Goal: Task Accomplishment & Management: Complete application form

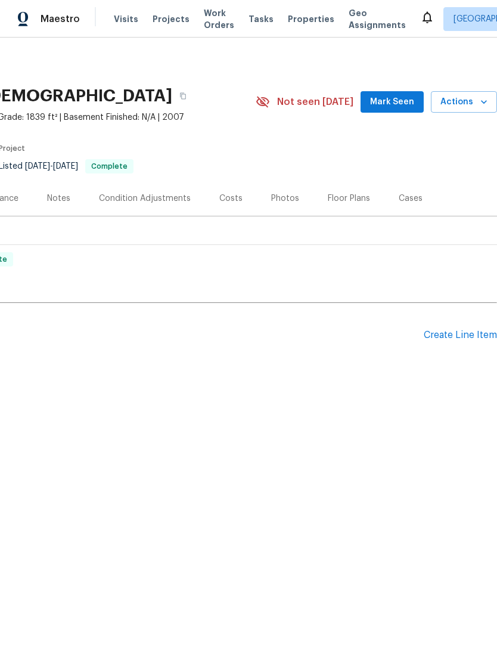
scroll to position [0, 176]
click at [464, 333] on div "Create Line Item" at bounding box center [460, 334] width 73 height 11
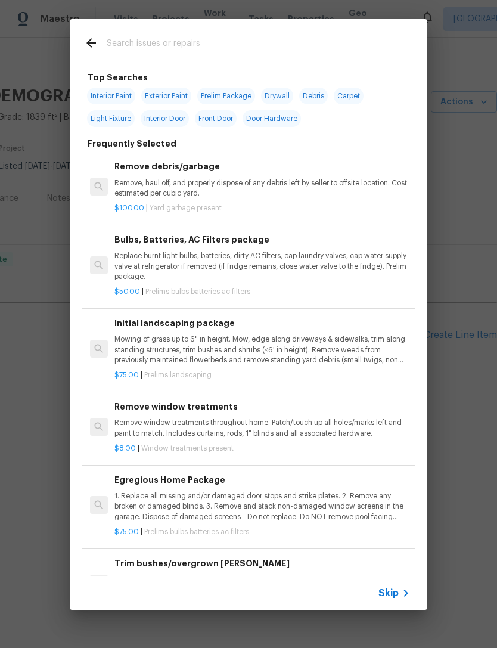
click at [337, 42] on input "text" at bounding box center [233, 45] width 253 height 18
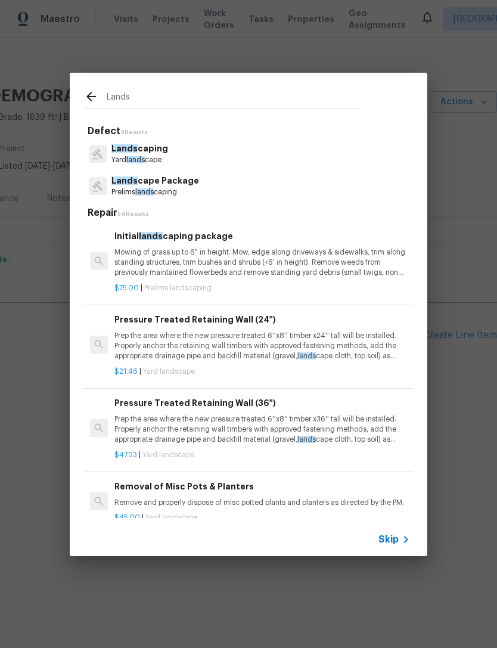
type input "Lands"
click at [358, 160] on div "Lands [GEOGRAPHIC_DATA] lands cape" at bounding box center [248, 154] width 329 height 32
click at [362, 161] on div "Lands [GEOGRAPHIC_DATA] lands cape" at bounding box center [248, 154] width 329 height 32
click at [185, 154] on div "Lands [GEOGRAPHIC_DATA] lands cape" at bounding box center [248, 154] width 329 height 32
click at [162, 153] on p "Lands caping" at bounding box center [139, 148] width 57 height 13
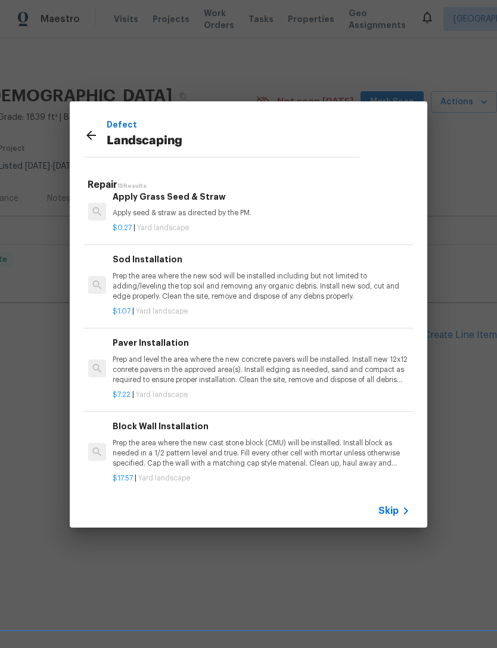
scroll to position [239, 2]
click at [370, 359] on p "Prep and level the area where the new concrete pavers will be installed. Instal…" at bounding box center [260, 371] width 295 height 30
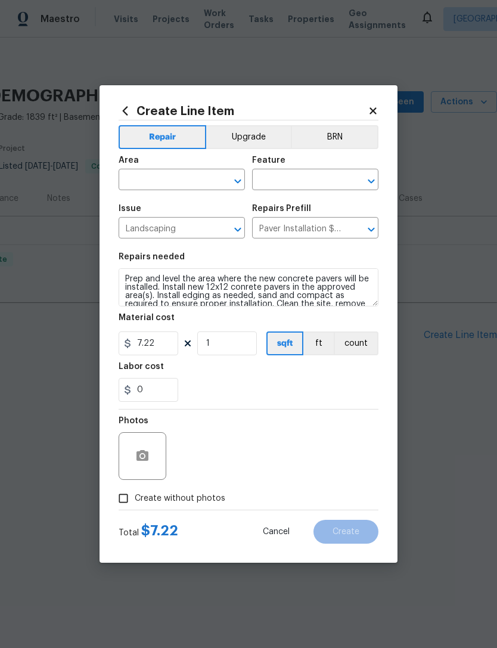
click at [200, 177] on input "text" at bounding box center [165, 181] width 93 height 18
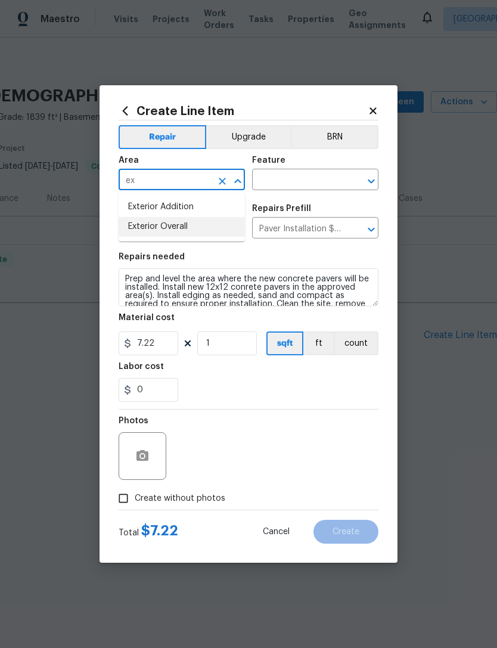
click at [224, 230] on li "Exterior Overall" at bounding box center [182, 227] width 126 height 20
type input "Exterior Overall"
click at [314, 185] on input "text" at bounding box center [298, 181] width 93 height 18
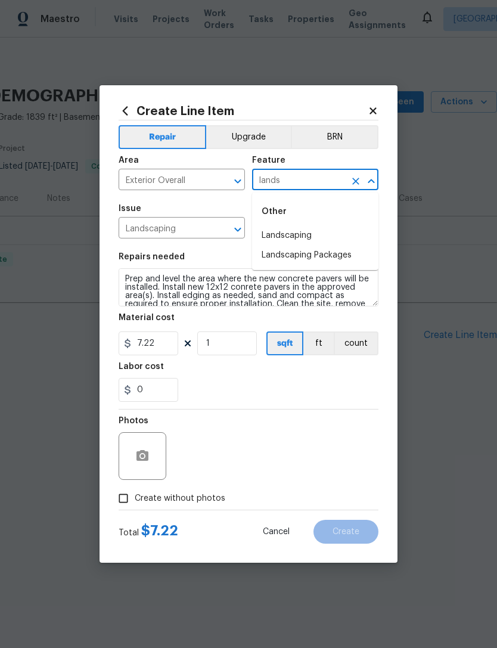
click at [364, 247] on li "Landscaping Packages" at bounding box center [315, 255] width 126 height 20
type input "Landscaping Packages"
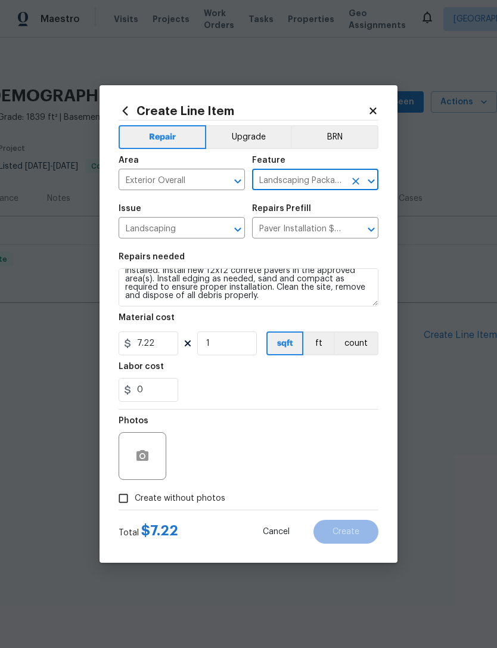
scroll to position [17, 0]
click at [348, 301] on textarea "Prep and level the area where the new concrete pavers will be installed. Instal…" at bounding box center [249, 287] width 260 height 38
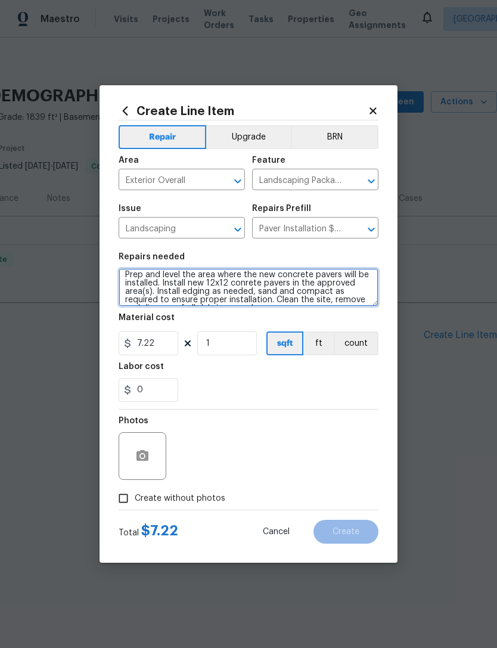
scroll to position [3, 0]
click at [352, 301] on textarea "Prep and level the area where the new concrete pavers will be installed. Instal…" at bounding box center [249, 287] width 260 height 38
click at [158, 295] on textarea "Prep and level the area where the new concrete pavers will be installed. Instal…" at bounding box center [249, 287] width 260 height 38
click at [342, 272] on textarea "Prep and level the area where the new concrete pavers will be installed. Instal…" at bounding box center [249, 287] width 260 height 38
click at [335, 276] on textarea "Prep and level the area where the new concrete pavers will be installed. Instal…" at bounding box center [249, 287] width 260 height 38
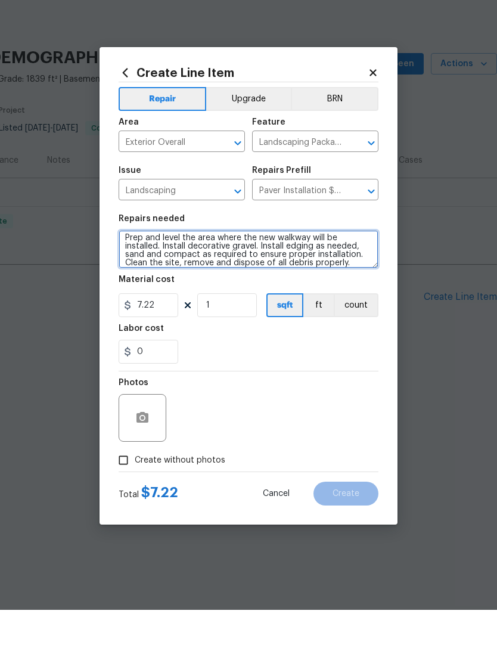
click at [362, 268] on textarea "Prep and level the area where the new walkway will be installed. Install decora…" at bounding box center [249, 287] width 260 height 38
type textarea "Prep and level the area where the new walkway will be installed. Install decora…"
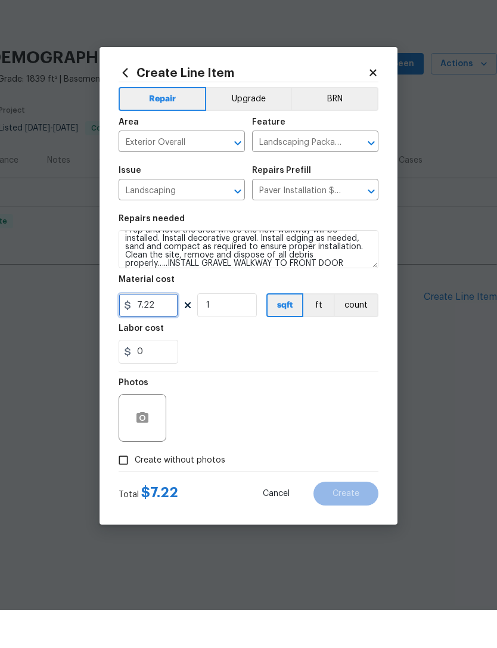
click at [161, 331] on input "7.22" at bounding box center [149, 343] width 60 height 24
type input "750"
click at [378, 363] on div "Create Line Item Repair Upgrade BRN Area Exterior Overall ​ Feature Landscaping…" at bounding box center [248, 323] width 298 height 477
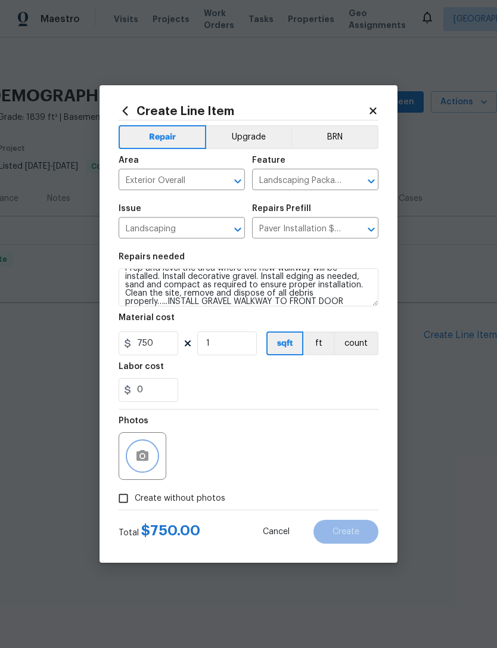
click at [151, 451] on button "button" at bounding box center [142, 455] width 29 height 29
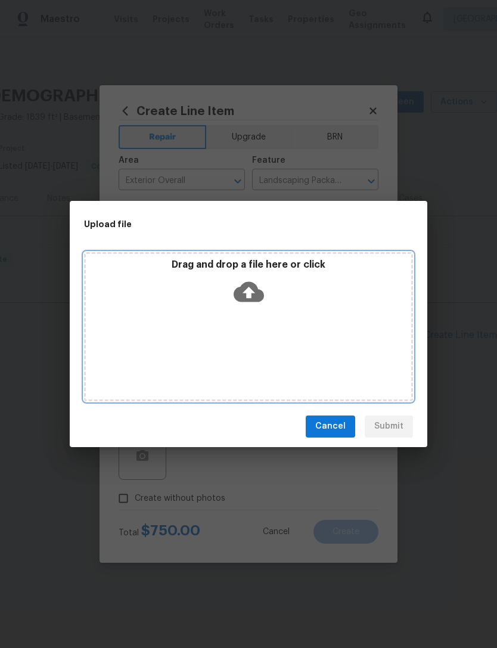
click at [275, 326] on div "Drag and drop a file here or click" at bounding box center [248, 326] width 329 height 149
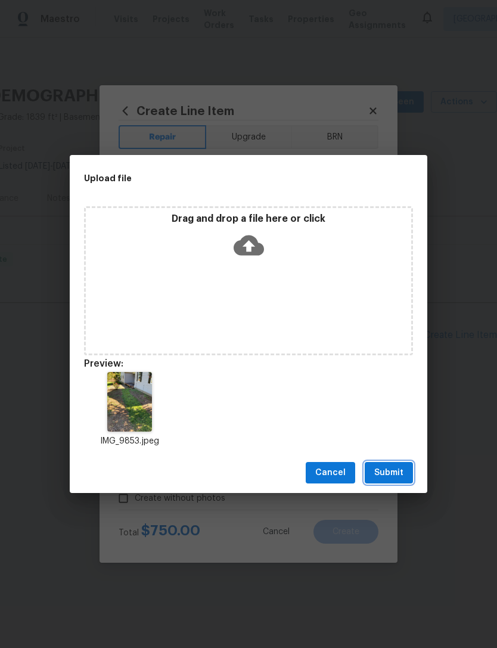
click at [407, 465] on button "Submit" at bounding box center [389, 473] width 48 height 22
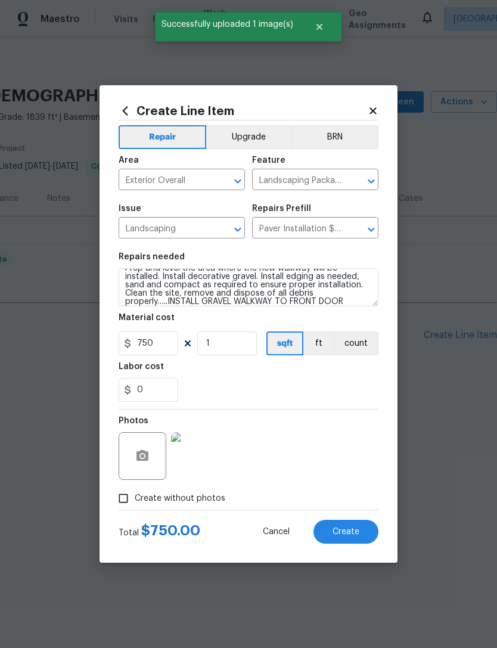
click at [350, 522] on button "Create" at bounding box center [345, 531] width 65 height 24
type input "0"
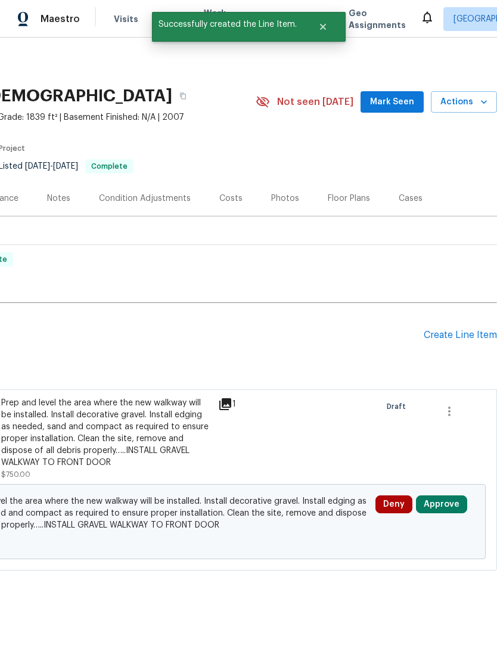
click at [464, 335] on div "Create Line Item" at bounding box center [460, 334] width 73 height 11
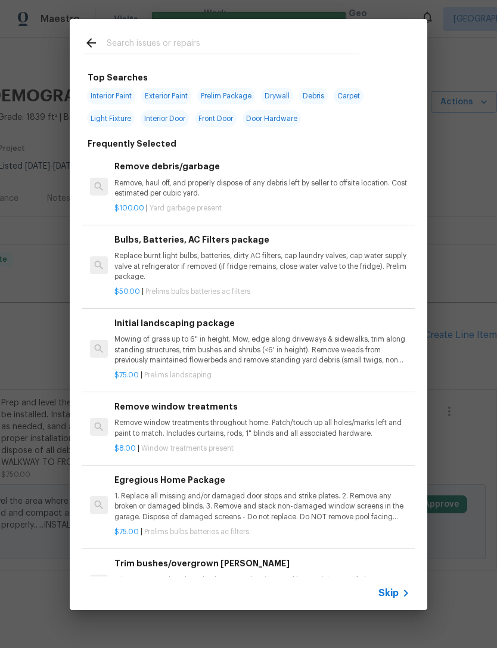
click at [347, 42] on input "text" at bounding box center [233, 45] width 253 height 18
type input "Lands"
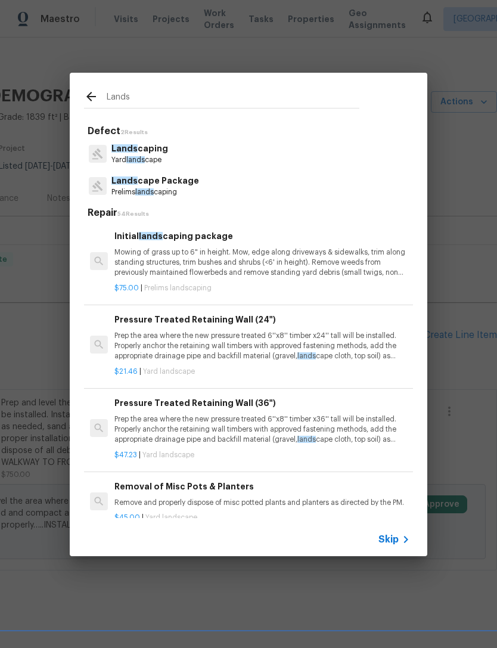
click at [154, 152] on p "Lands caping" at bounding box center [139, 148] width 57 height 13
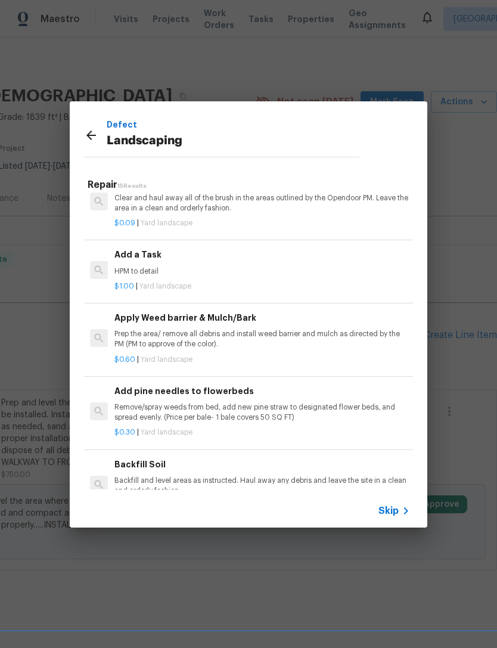
scroll to position [652, 0]
click at [338, 409] on p "Remove/spray weeds from bed, add new pine straw to designated flower beds, and …" at bounding box center [261, 413] width 295 height 20
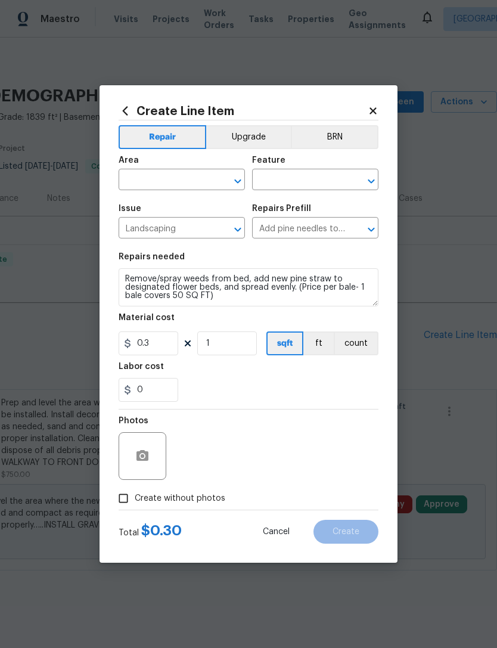
click at [181, 182] on input "text" at bounding box center [165, 181] width 93 height 18
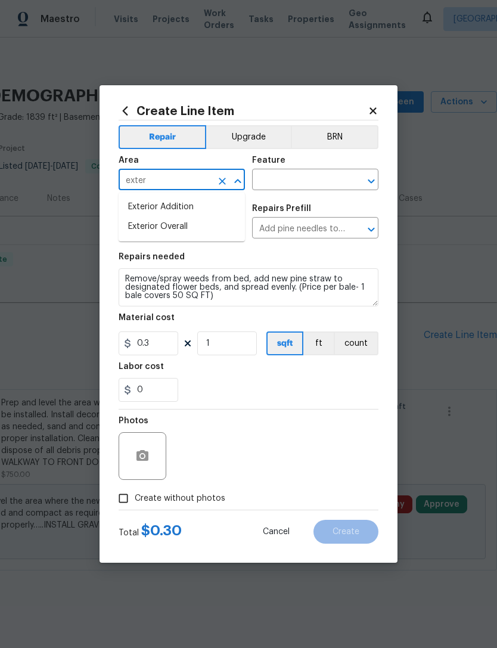
click at [209, 228] on li "Exterior Overall" at bounding box center [182, 227] width 126 height 20
type input "Exterior Overall"
click at [304, 178] on input "text" at bounding box center [298, 181] width 93 height 18
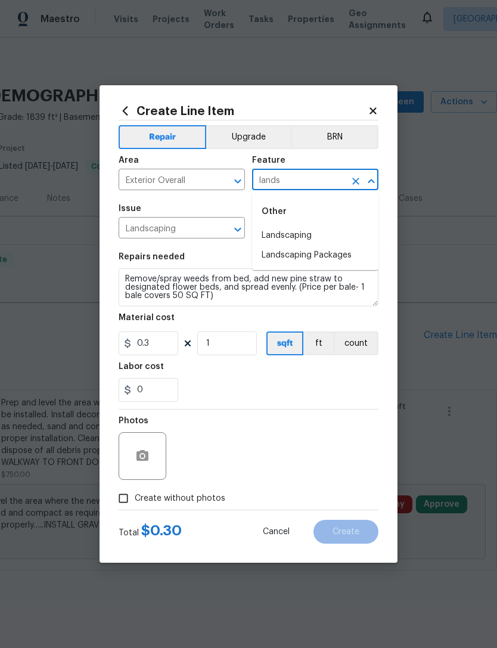
click at [352, 241] on li "Landscaping" at bounding box center [315, 236] width 126 height 20
type input "Landscaping"
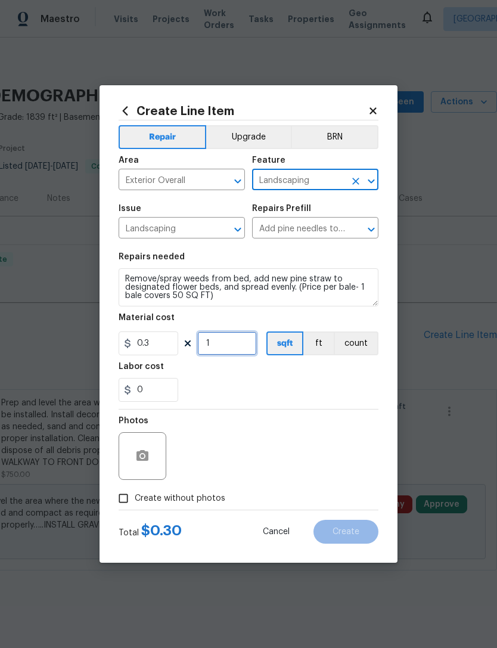
click at [236, 344] on input "1" at bounding box center [227, 343] width 60 height 24
type input "650"
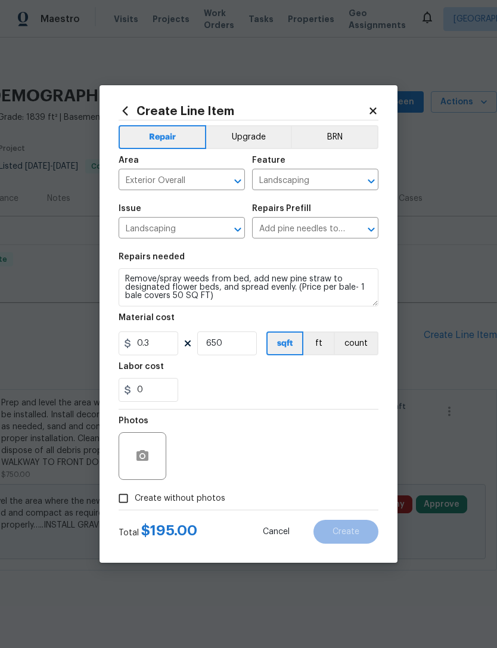
click at [367, 387] on div "0" at bounding box center [249, 390] width 260 height 24
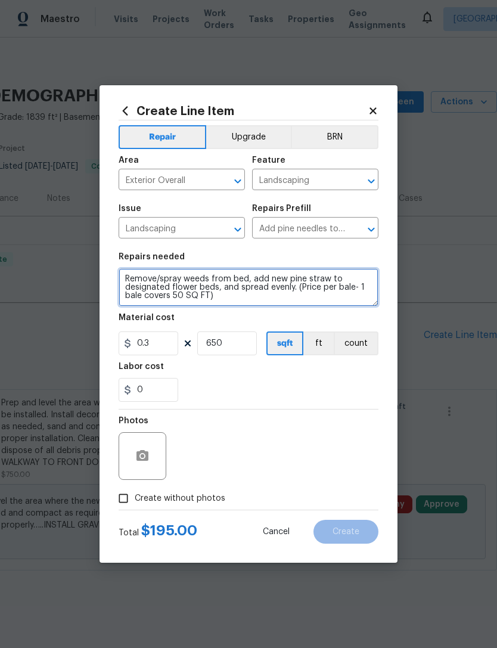
click at [345, 306] on textarea "Remove/spray weeds from bed, add new pine straw to designated flower beds, and …" at bounding box center [249, 287] width 260 height 38
type textarea "Remove/spray weeds from bed, add new pine straw to designated flower beds, and …"
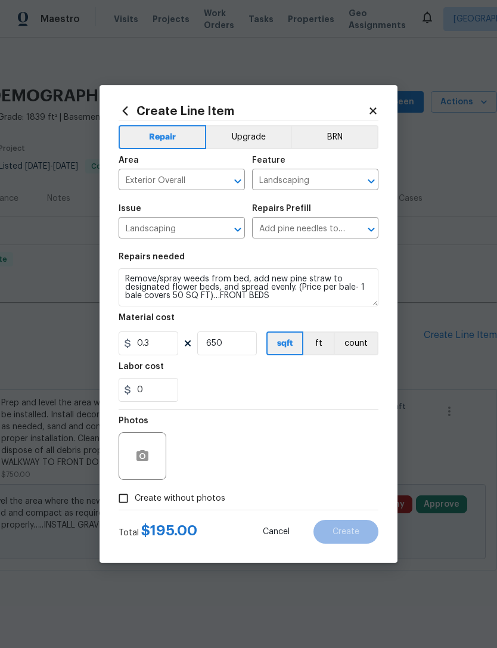
click at [375, 388] on div "0" at bounding box center [249, 390] width 260 height 24
click at [146, 460] on icon "button" at bounding box center [142, 455] width 12 height 11
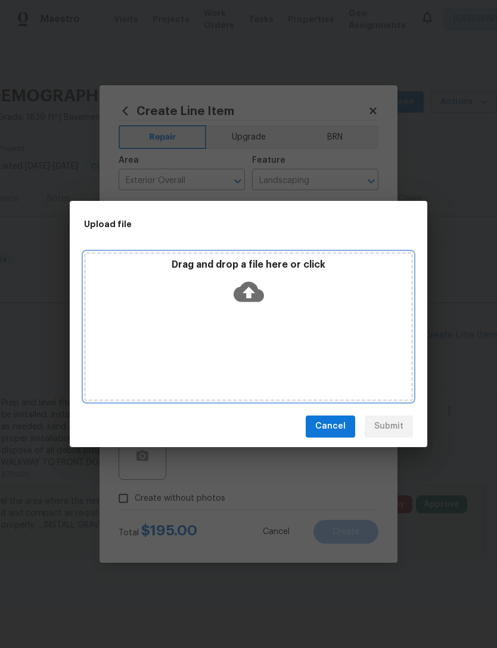
click at [347, 328] on div "Drag and drop a file here or click" at bounding box center [248, 326] width 329 height 149
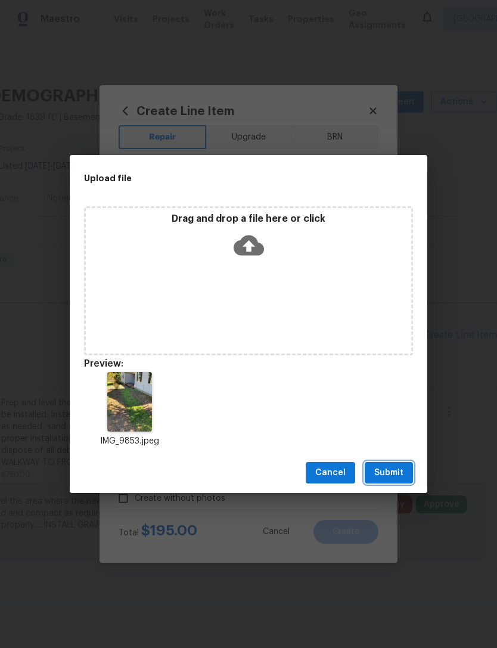
click at [399, 465] on span "Submit" at bounding box center [388, 472] width 29 height 15
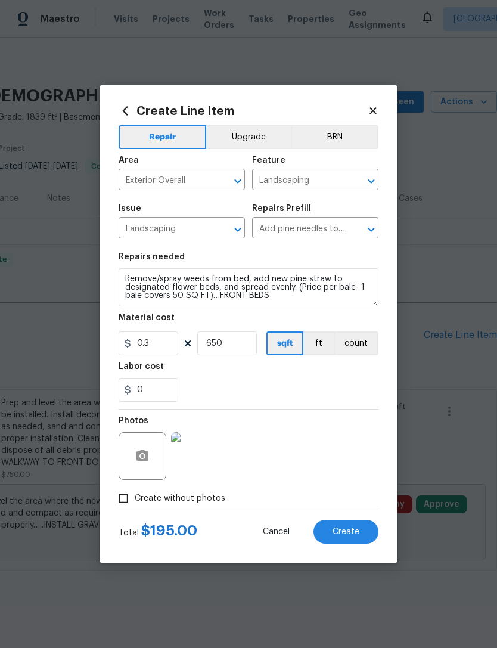
click at [361, 521] on button "Create" at bounding box center [345, 531] width 65 height 24
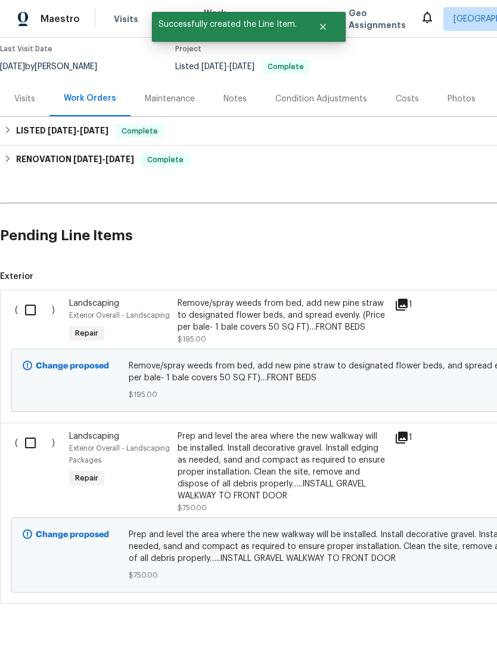
scroll to position [99, 0]
click at [36, 307] on input "checkbox" at bounding box center [35, 310] width 34 height 25
checkbox input "true"
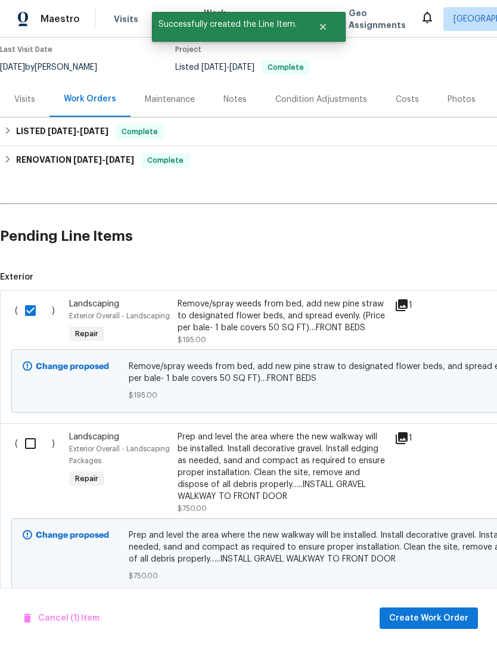
click at [43, 455] on input "checkbox" at bounding box center [35, 443] width 34 height 25
click at [35, 440] on input "checkbox" at bounding box center [35, 443] width 34 height 25
click at [40, 448] on input "checkbox" at bounding box center [35, 443] width 34 height 25
checkbox input "true"
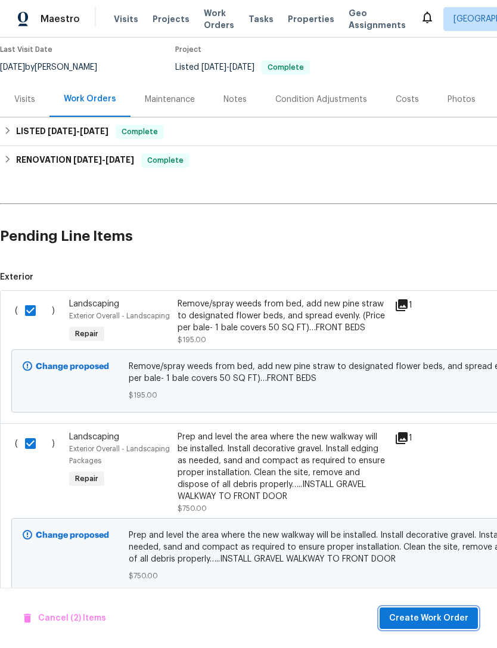
click at [425, 609] on button "Create Work Order" at bounding box center [428, 618] width 98 height 22
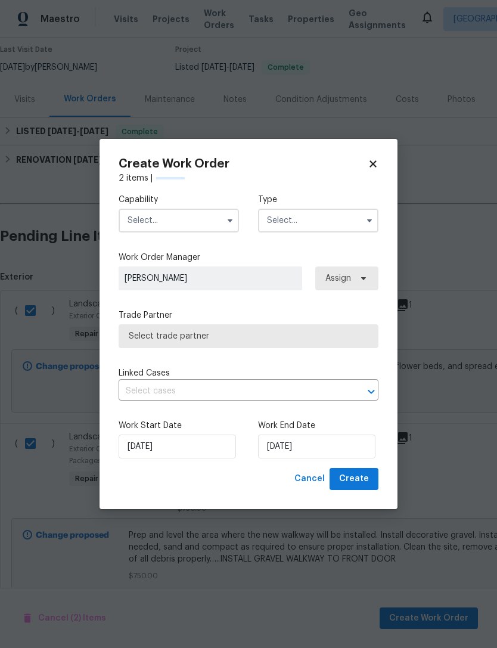
checkbox input "false"
click at [201, 212] on input "text" at bounding box center [179, 221] width 120 height 24
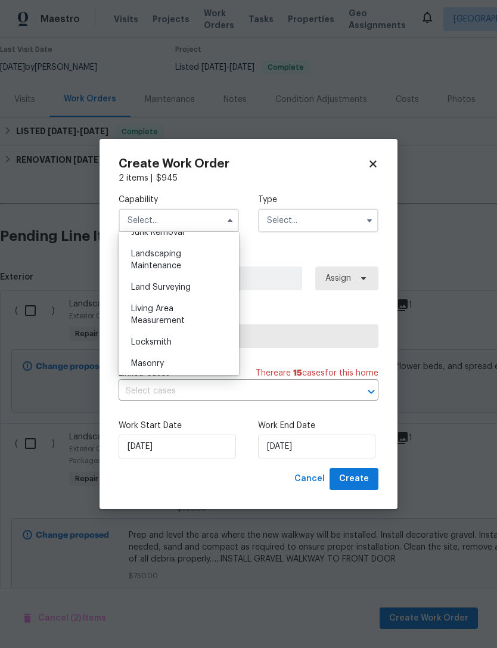
scroll to position [774, 0]
click at [211, 260] on div "Landscaping Maintenance" at bounding box center [179, 261] width 114 height 33
type input "Landscaping Maintenance"
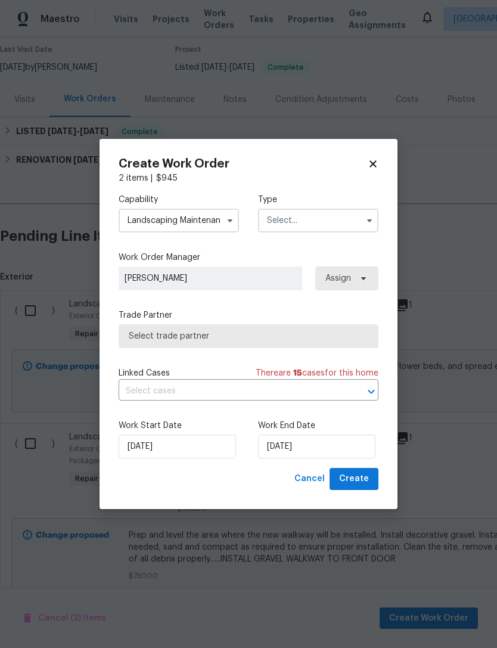
click at [343, 211] on input "text" at bounding box center [318, 221] width 120 height 24
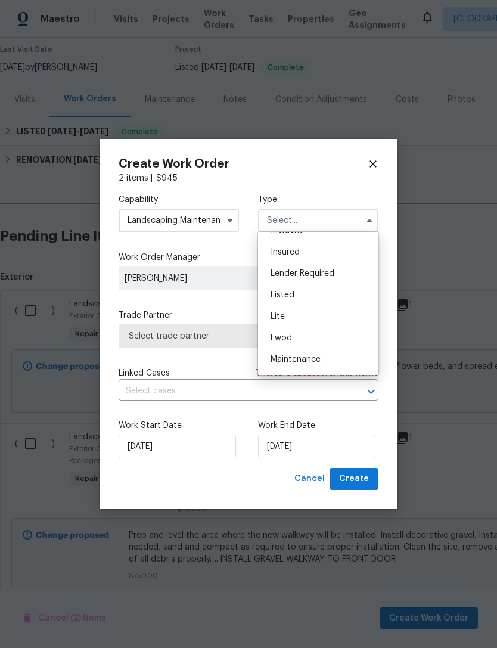
scroll to position [80, 0]
click at [341, 290] on div "Listed" at bounding box center [318, 294] width 114 height 21
type input "Listed"
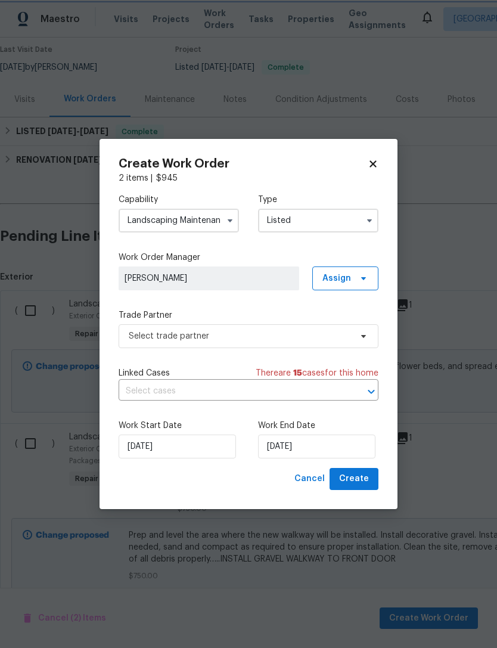
scroll to position [0, 0]
click at [362, 277] on icon at bounding box center [363, 278] width 5 height 3
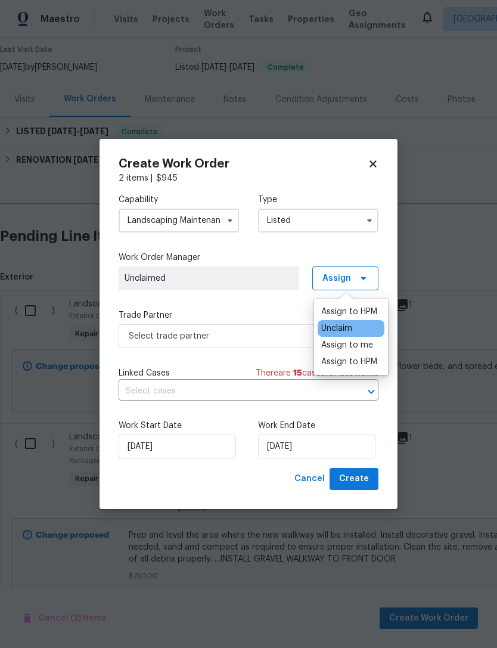
click at [365, 309] on div "Assign to HPM" at bounding box center [349, 312] width 56 height 12
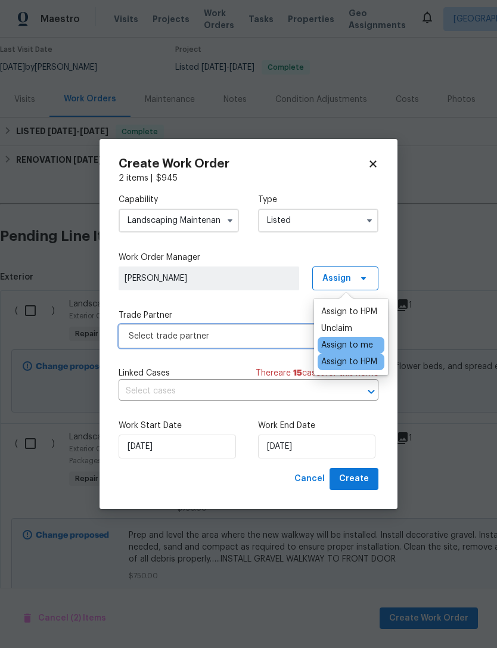
click at [281, 328] on span "Select trade partner" at bounding box center [249, 336] width 260 height 24
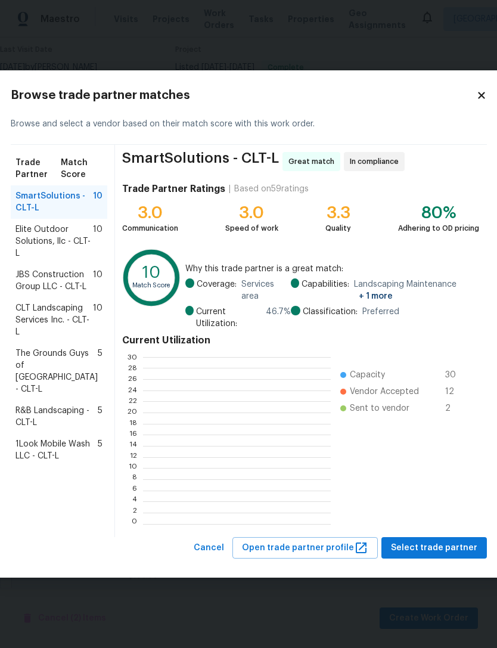
scroll to position [1, 1]
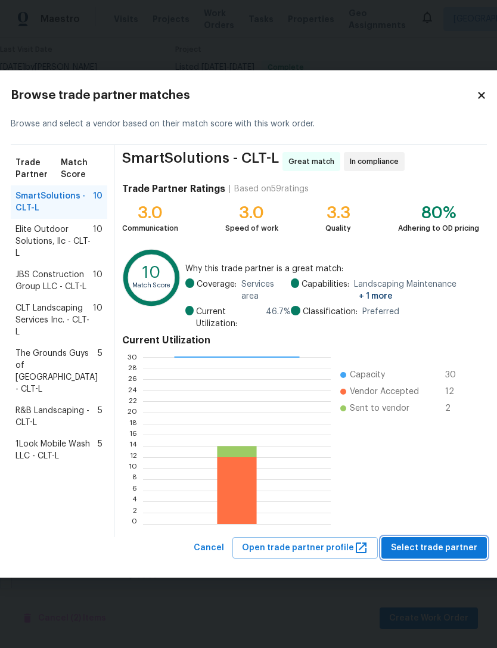
click at [434, 540] on button "Select trade partner" at bounding box center [433, 548] width 105 height 22
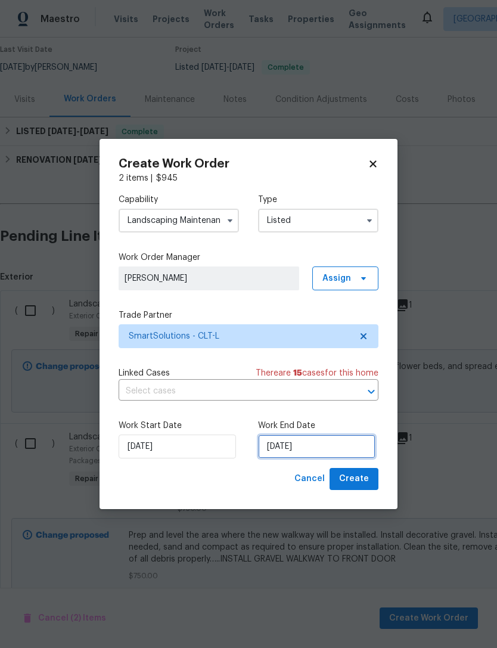
click at [355, 438] on input "[DATE]" at bounding box center [316, 446] width 117 height 24
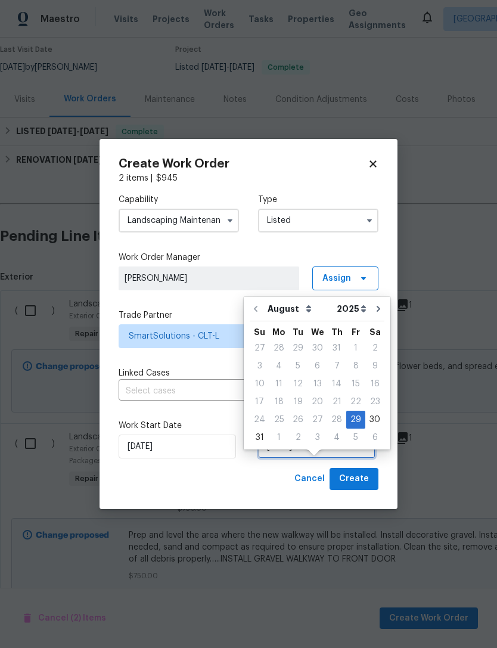
scroll to position [22, 0]
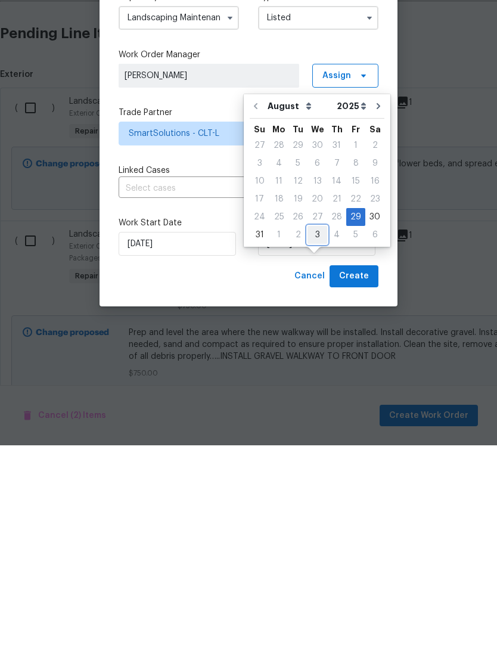
click at [317, 429] on div "3" at bounding box center [317, 437] width 20 height 17
type input "[DATE]"
select select "8"
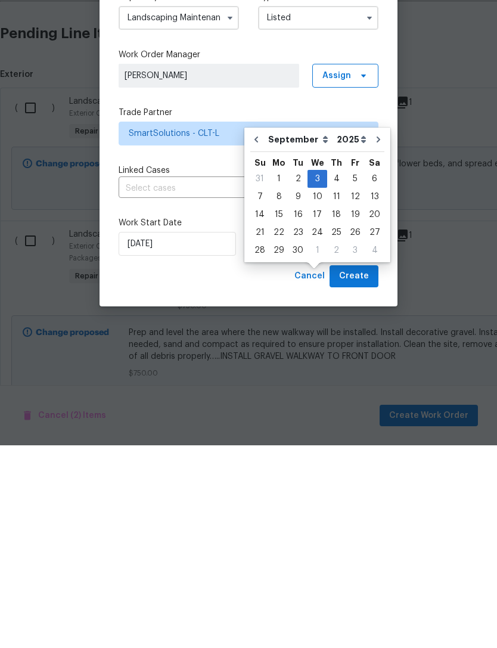
scroll to position [38, 0]
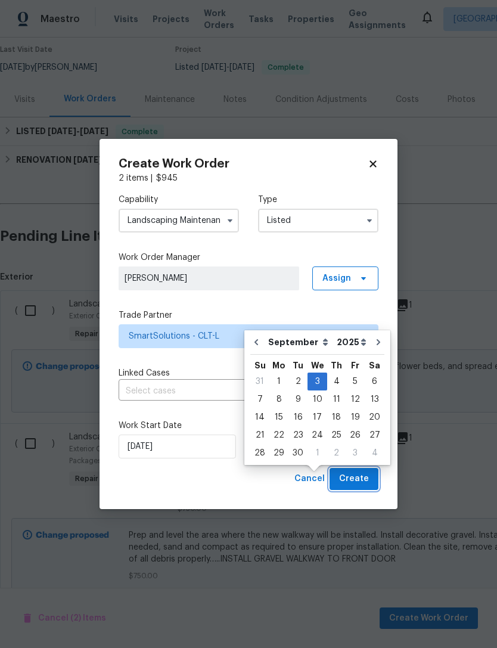
click at [369, 471] on button "Create" at bounding box center [353, 479] width 49 height 22
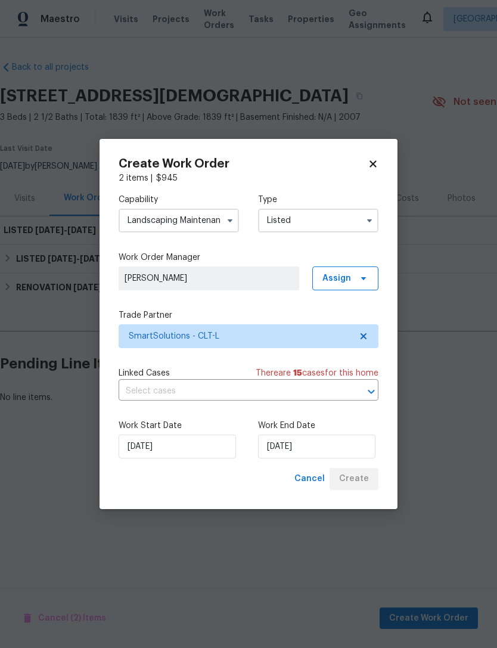
scroll to position [0, 0]
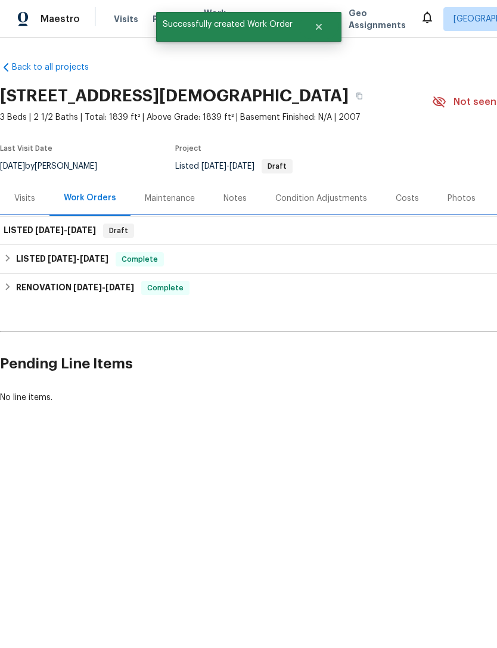
click at [441, 228] on div "LISTED 8/29/25 - 9/3/25 Draft" at bounding box center [337, 230] width 666 height 14
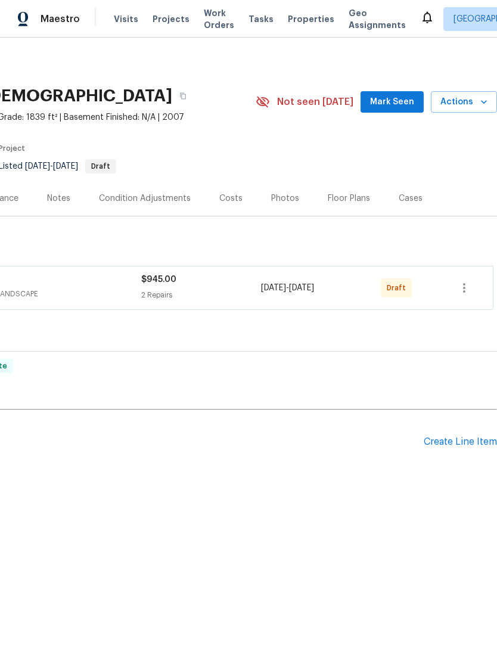
scroll to position [0, 176]
click at [468, 283] on icon "button" at bounding box center [464, 288] width 14 height 14
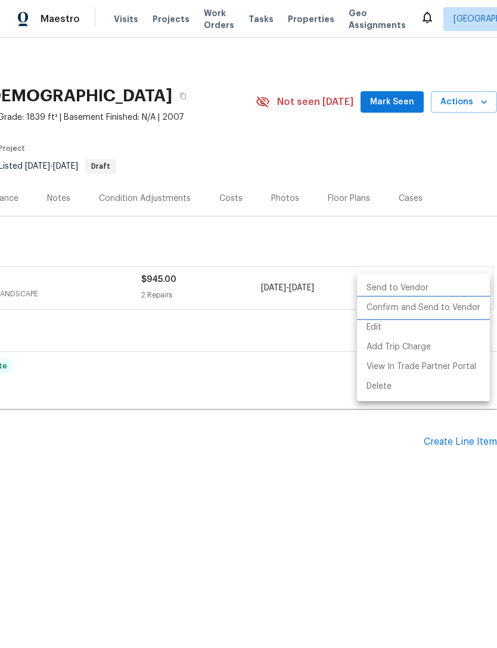
click at [456, 306] on li "Confirm and Send to Vendor" at bounding box center [423, 308] width 133 height 20
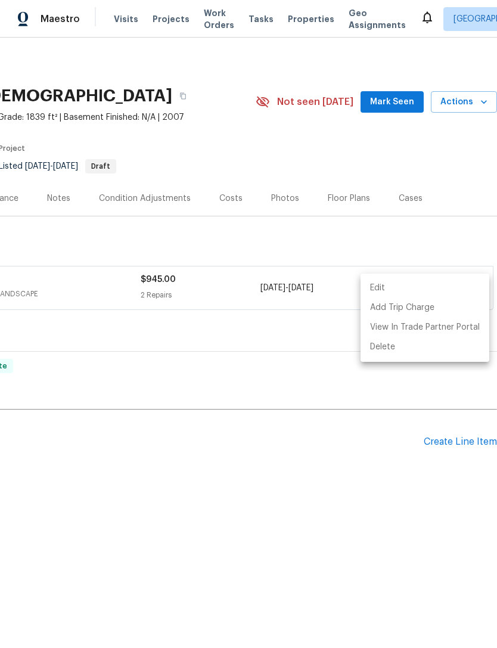
click at [307, 334] on div at bounding box center [248, 324] width 497 height 648
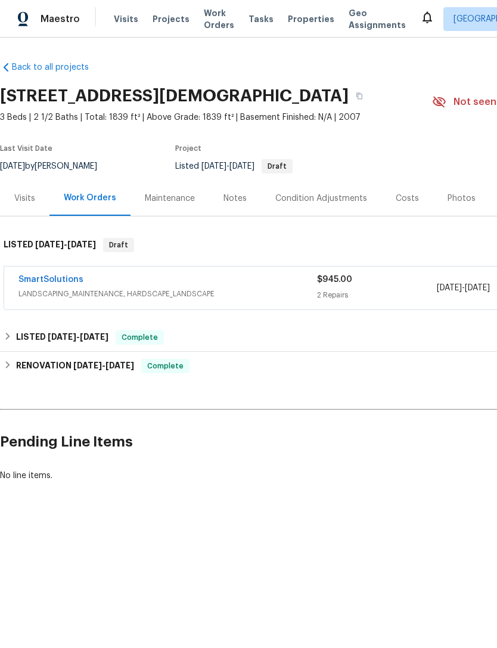
scroll to position [0, 0]
click at [54, 282] on link "SmartSolutions" at bounding box center [50, 279] width 65 height 8
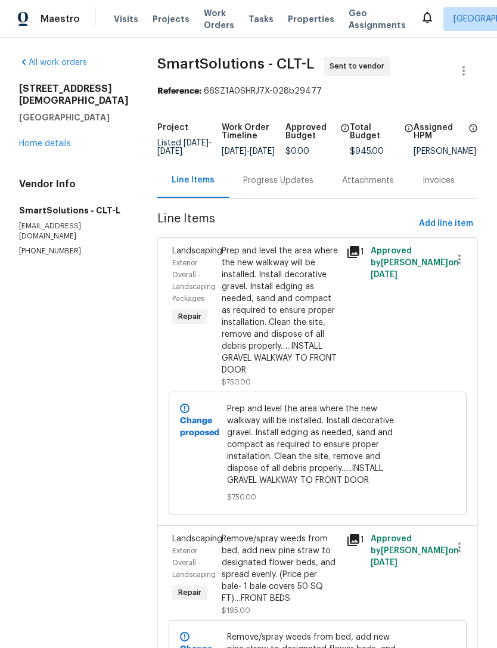
click at [271, 186] on div "Progress Updates" at bounding box center [278, 181] width 70 height 12
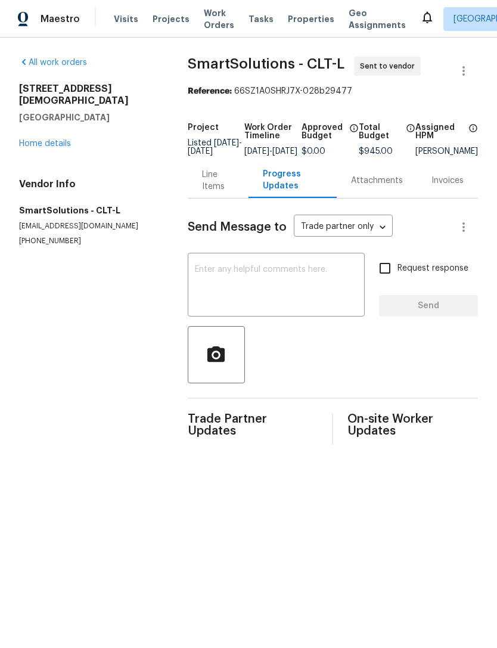
click at [335, 284] on textarea at bounding box center [276, 286] width 163 height 42
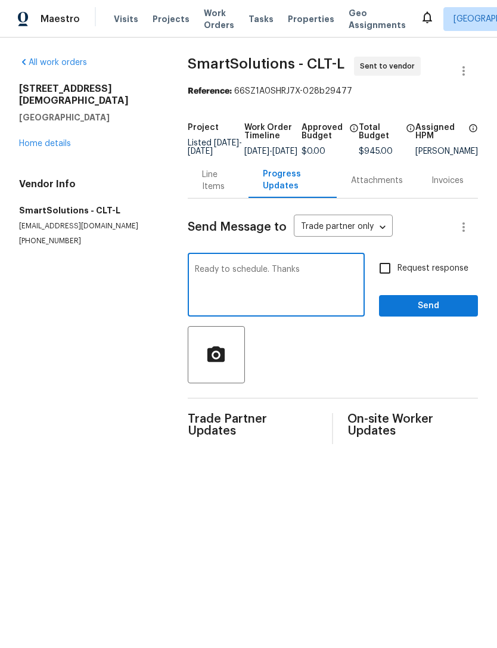
type textarea "Ready to schedule. Thanks"
click at [393, 276] on input "Request response" at bounding box center [384, 268] width 25 height 25
checkbox input "true"
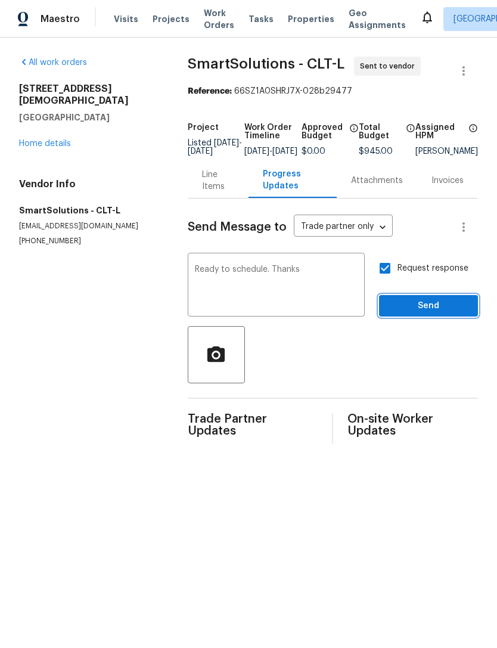
click at [424, 312] on span "Send" at bounding box center [428, 305] width 80 height 15
